Goal: Task Accomplishment & Management: Manage account settings

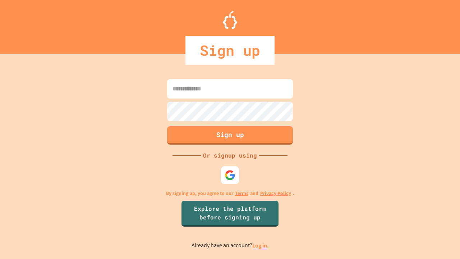
click at [261, 245] on link "Log in." at bounding box center [260, 246] width 17 height 8
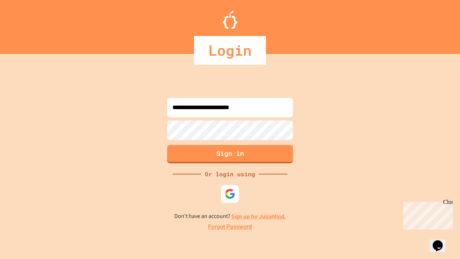
type input "**********"
